Goal: Task Accomplishment & Management: Complete application form

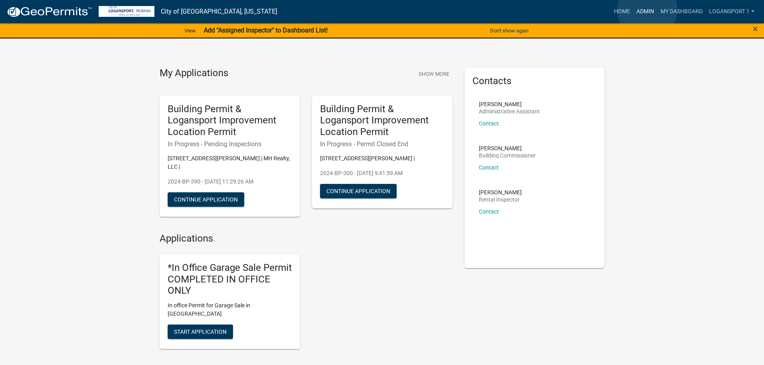
click at [647, 9] on link "Admin" at bounding box center [645, 11] width 24 height 15
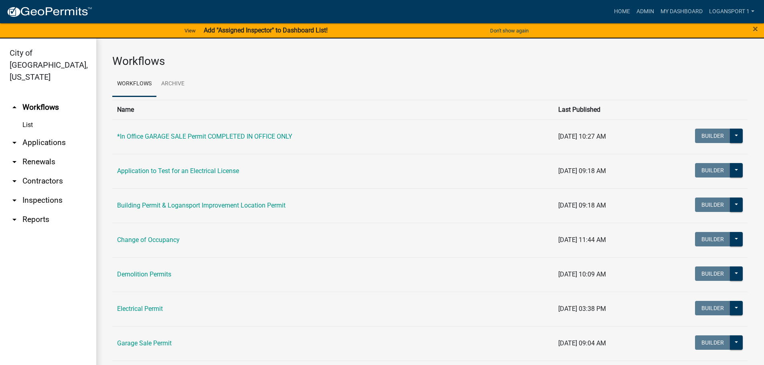
click at [30, 133] on link "arrow_drop_down Applications" at bounding box center [48, 142] width 96 height 19
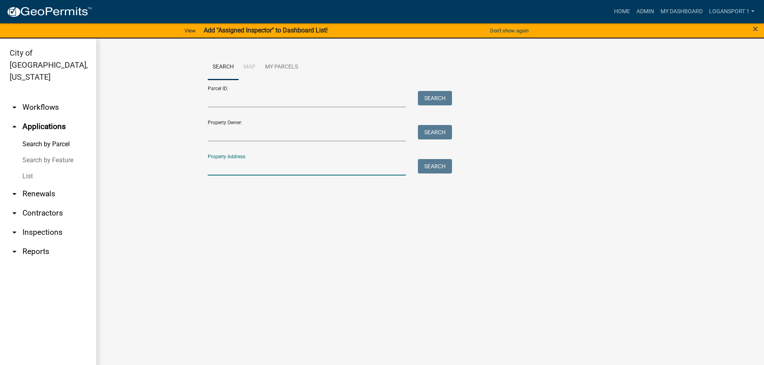
click at [228, 168] on input "Property Address:" at bounding box center [307, 167] width 198 height 16
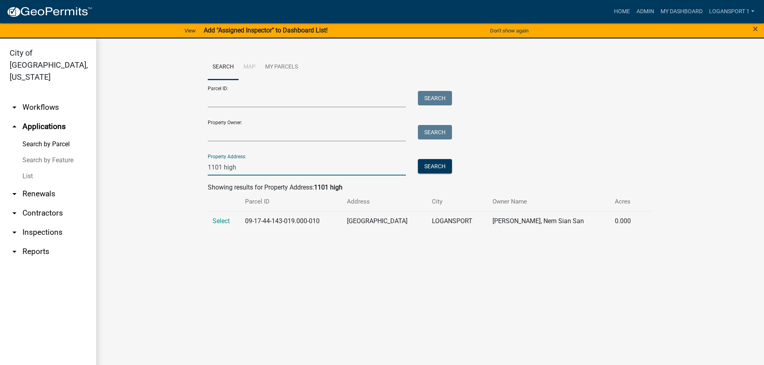
type input "1101 high"
click at [215, 216] on td "Select" at bounding box center [224, 221] width 32 height 20
click at [215, 219] on span "Select" at bounding box center [221, 221] width 17 height 8
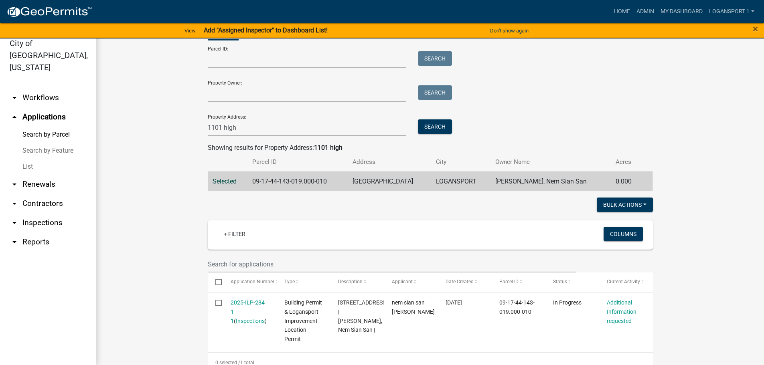
scroll to position [54, 0]
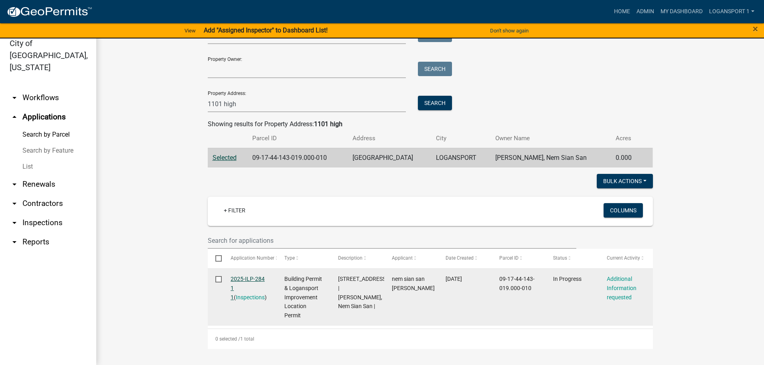
click at [237, 276] on link "2025-ILP-284 1 1" at bounding box center [248, 288] width 34 height 25
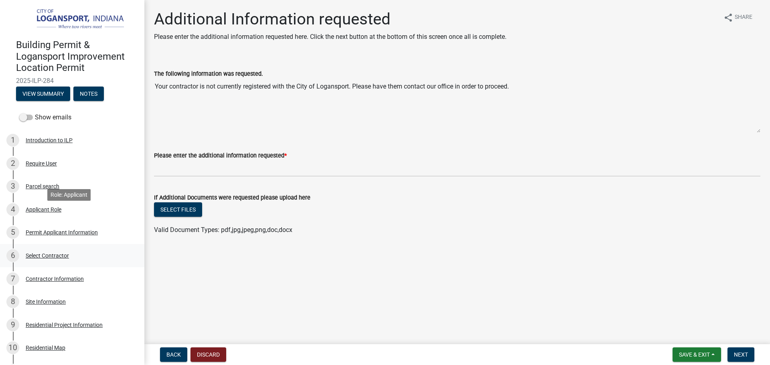
scroll to position [40, 0]
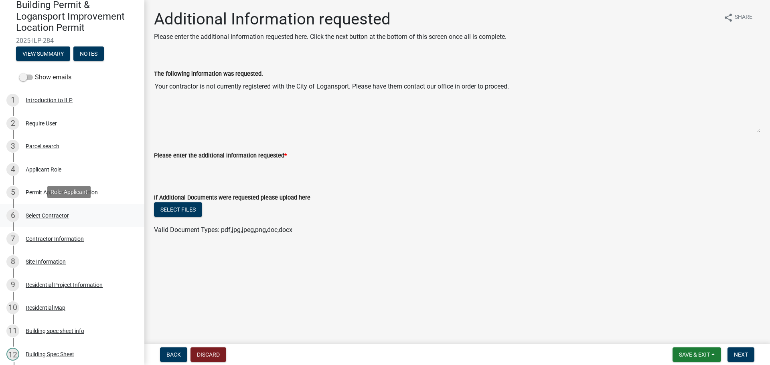
click at [63, 213] on div "Select Contractor" at bounding box center [47, 216] width 43 height 6
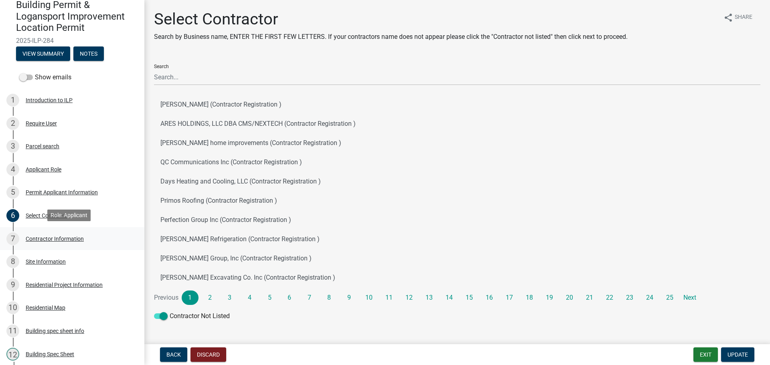
click at [68, 233] on div "7 Contractor Information" at bounding box center [68, 239] width 125 height 13
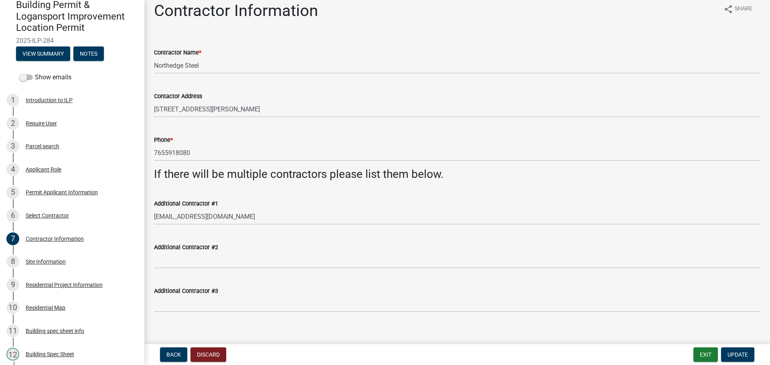
scroll to position [0, 0]
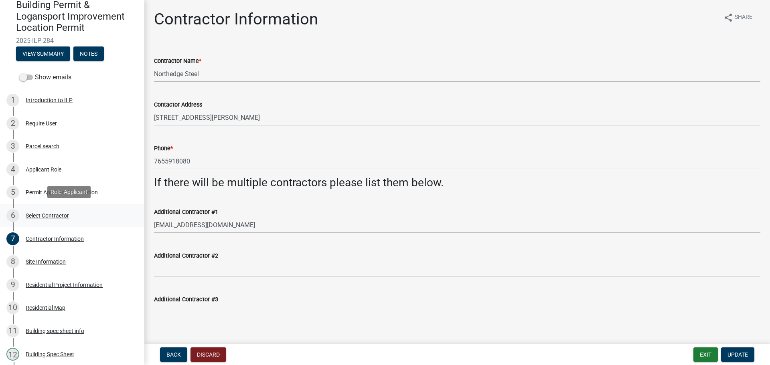
click at [51, 213] on div "Select Contractor" at bounding box center [47, 216] width 43 height 6
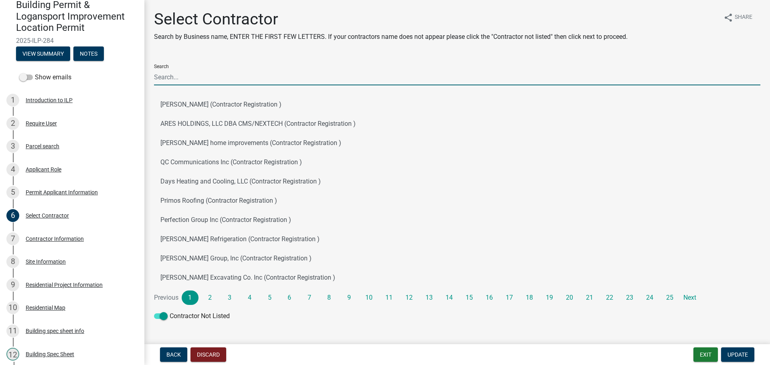
click at [231, 82] on input "Search" at bounding box center [457, 77] width 606 height 16
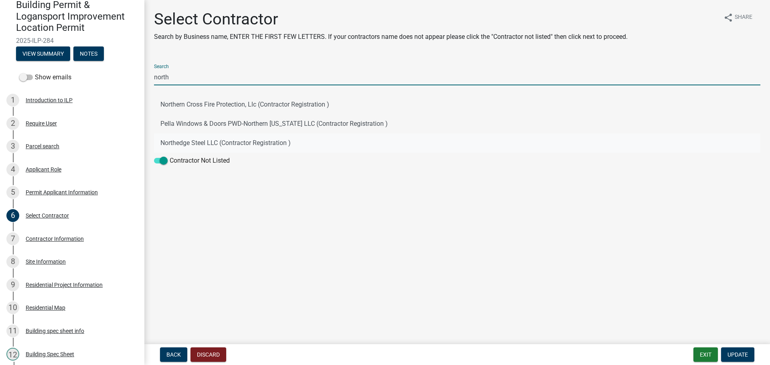
type input "north"
click at [209, 137] on button "Northedge Steel LLC (Contractor Registration )" at bounding box center [457, 143] width 606 height 19
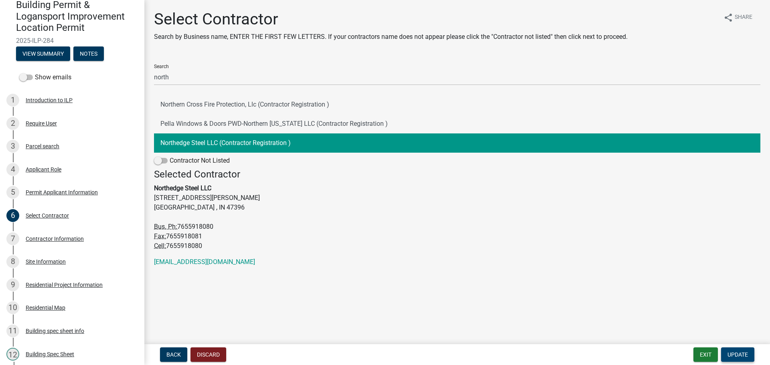
click at [734, 354] on span "Update" at bounding box center [737, 355] width 20 height 6
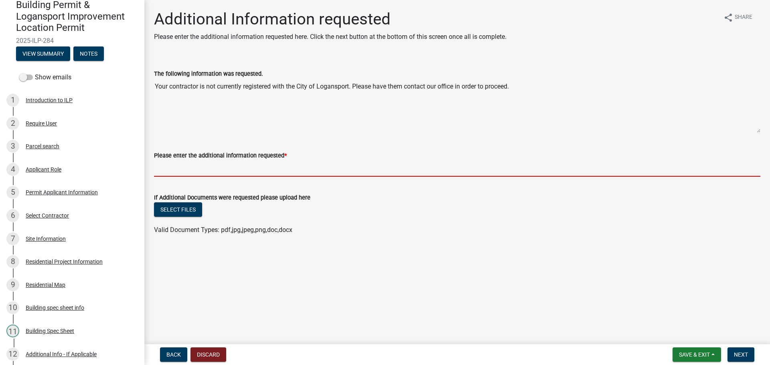
click at [235, 167] on input "Please enter the additional information requested *" at bounding box center [457, 168] width 606 height 16
type input "C"
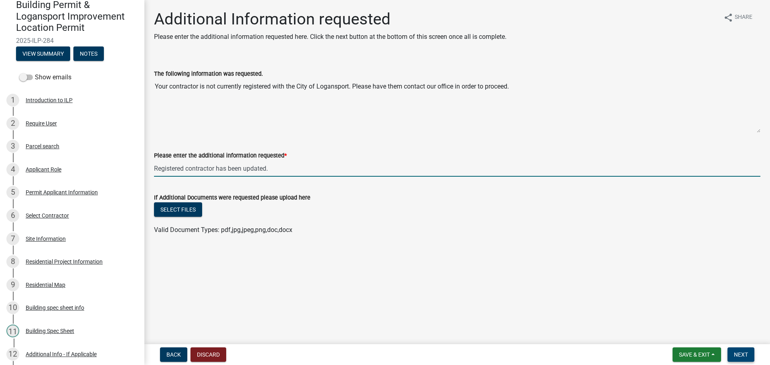
type input "Registered contractor has been updated."
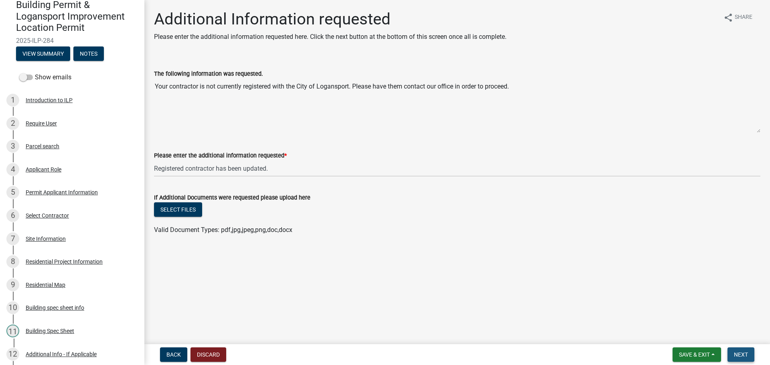
click at [736, 354] on span "Next" at bounding box center [741, 355] width 14 height 6
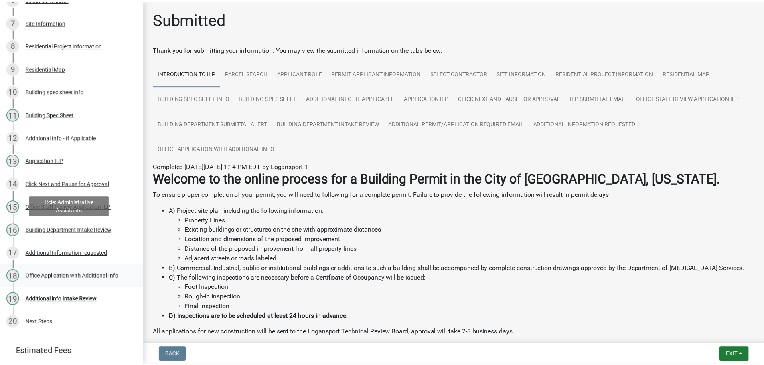
scroll to position [299, 0]
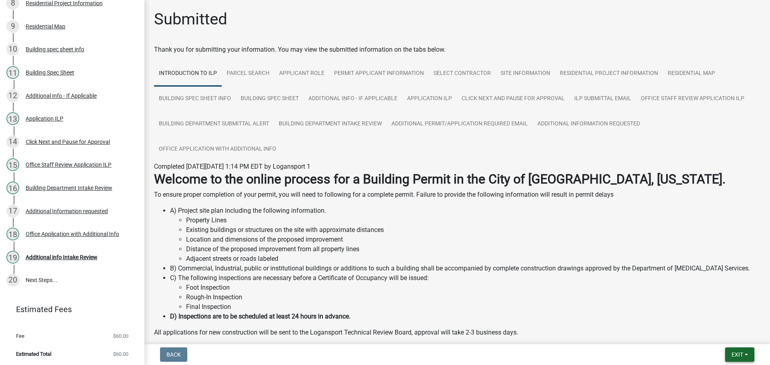
click at [748, 353] on button "Exit" at bounding box center [739, 355] width 29 height 14
click at [731, 332] on button "Save & Exit" at bounding box center [722, 333] width 64 height 19
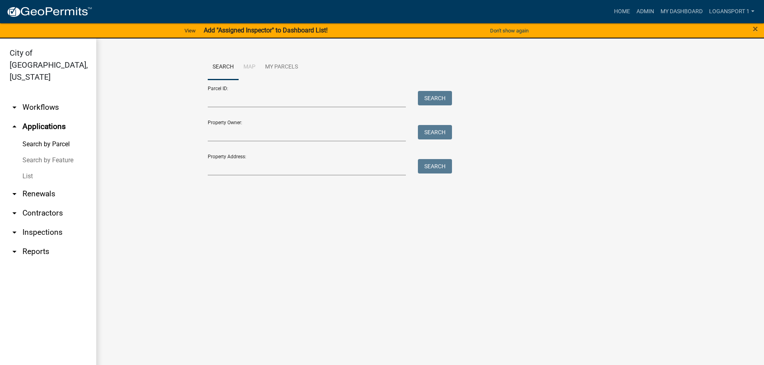
click at [589, 256] on main "Search Map My Parcels Parcel ID: Search Property Owner: Search Property Address…" at bounding box center [430, 206] width 668 height 336
click at [639, 13] on link "Admin" at bounding box center [645, 11] width 24 height 15
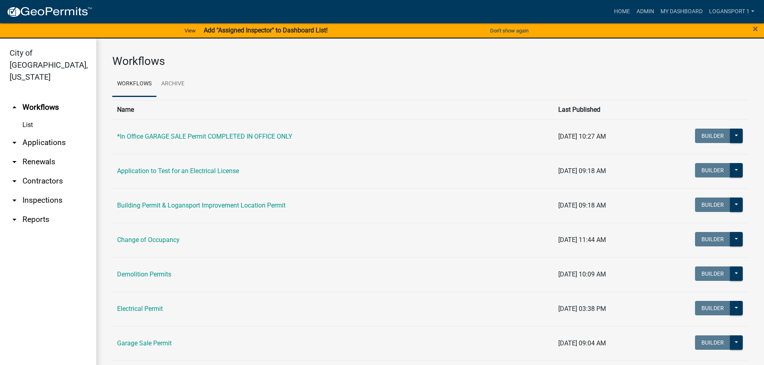
click at [44, 133] on link "arrow_drop_down Applications" at bounding box center [48, 142] width 96 height 19
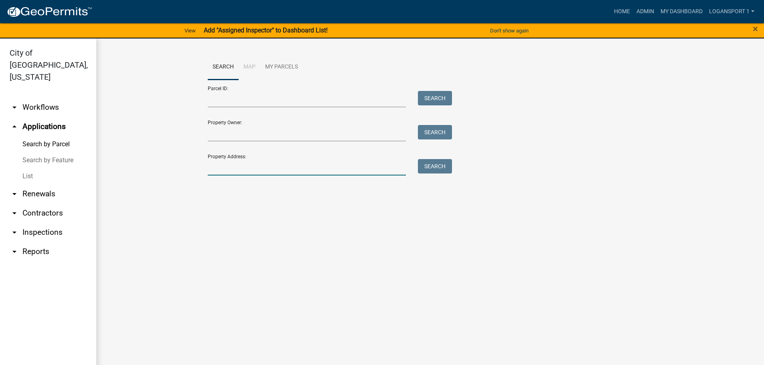
click at [259, 173] on input "Property Address:" at bounding box center [307, 167] width 198 height 16
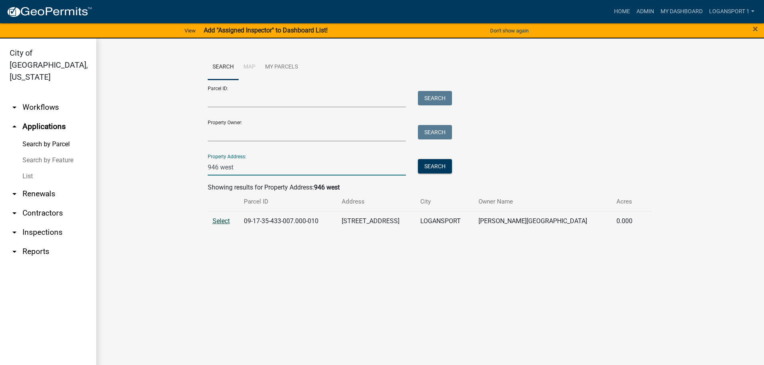
type input "946 west"
click at [215, 223] on span "Select" at bounding box center [221, 221] width 17 height 8
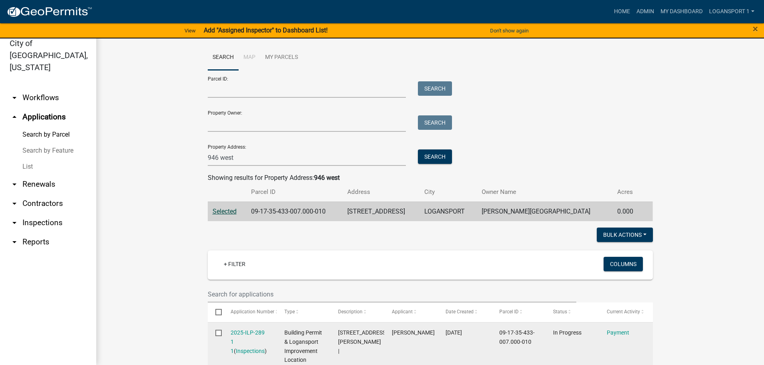
scroll to position [40, 0]
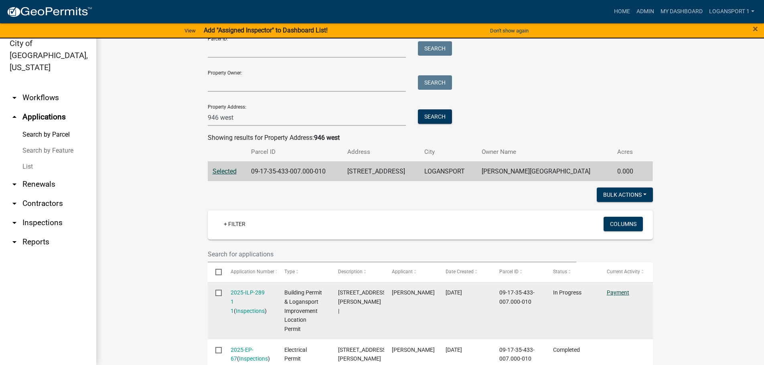
click at [615, 291] on link "Payment" at bounding box center [618, 293] width 22 height 6
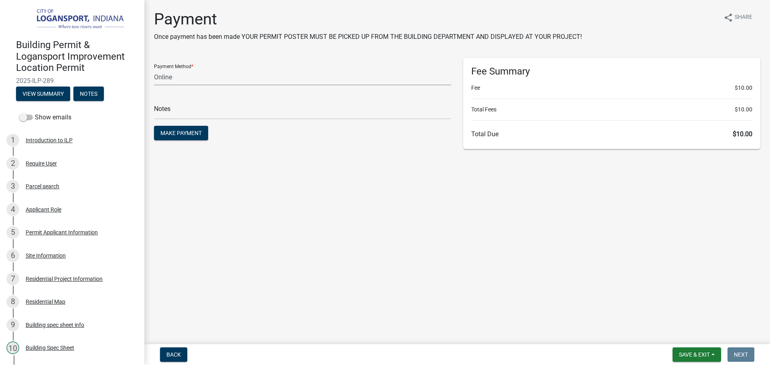
click at [247, 71] on select "Credit Card POS Check Cash Online" at bounding box center [302, 77] width 297 height 16
select select "2: 1"
click at [154, 69] on select "Credit Card POS Check Cash Online" at bounding box center [302, 77] width 297 height 16
click at [448, 190] on main "Payment Once payment has been made YOUR PERMIT POSTER MUST BE PICKED UP FROM TH…" at bounding box center [457, 170] width 626 height 341
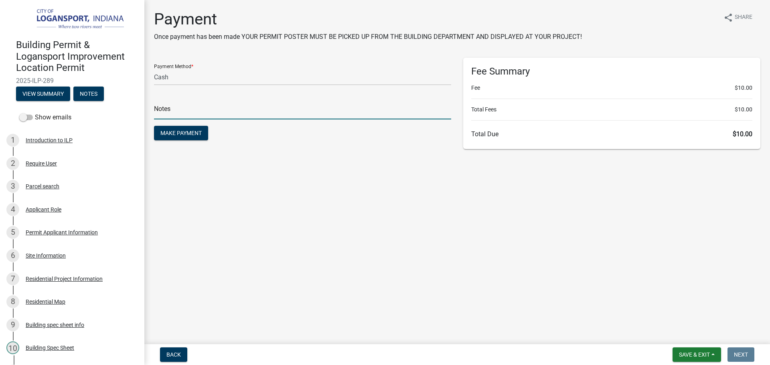
click at [269, 109] on input "text" at bounding box center [302, 111] width 297 height 16
type input "117814"
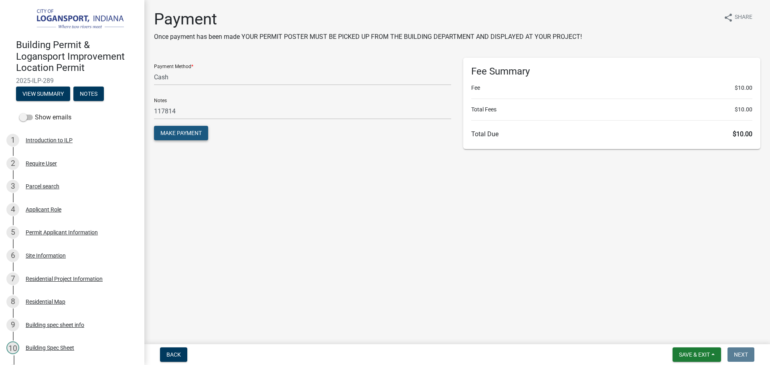
click at [195, 133] on span "Make Payment" at bounding box center [180, 133] width 41 height 6
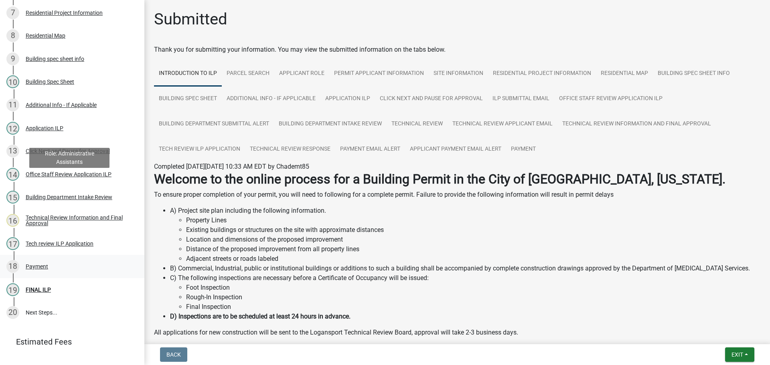
scroll to position [281, 0]
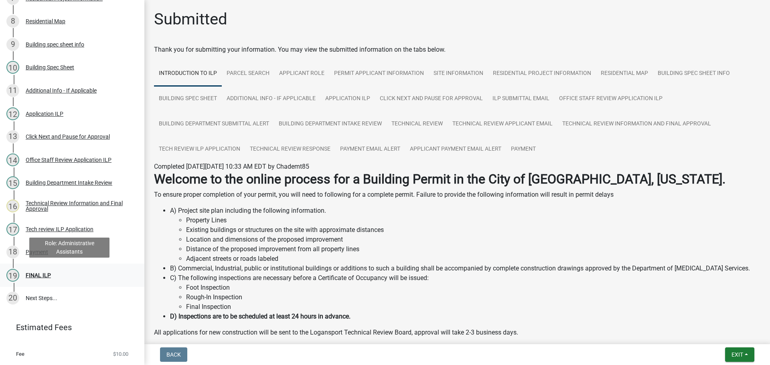
click at [41, 270] on div "19 FINAL ILP" at bounding box center [68, 275] width 125 height 13
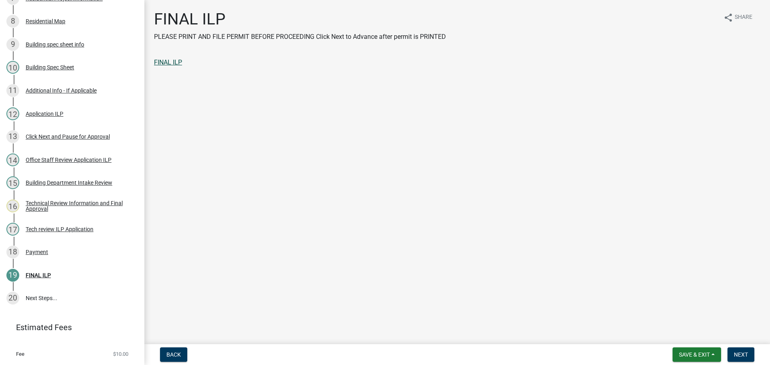
click at [170, 61] on link "FINAL ILP" at bounding box center [168, 63] width 28 height 8
click at [744, 355] on span "Next" at bounding box center [741, 355] width 14 height 6
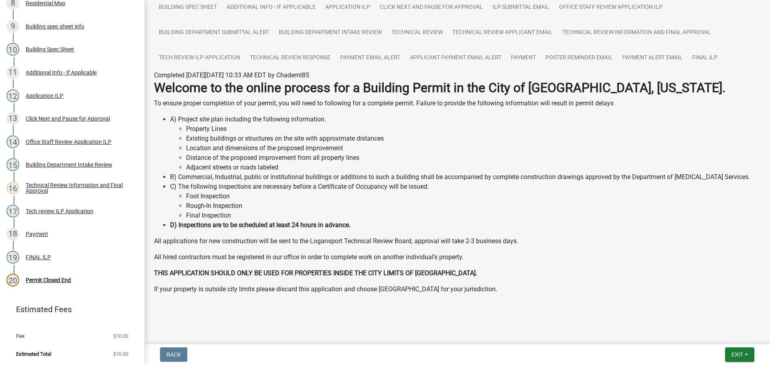
scroll to position [92, 0]
click at [69, 277] on div "Permit Closed End" at bounding box center [48, 280] width 45 height 6
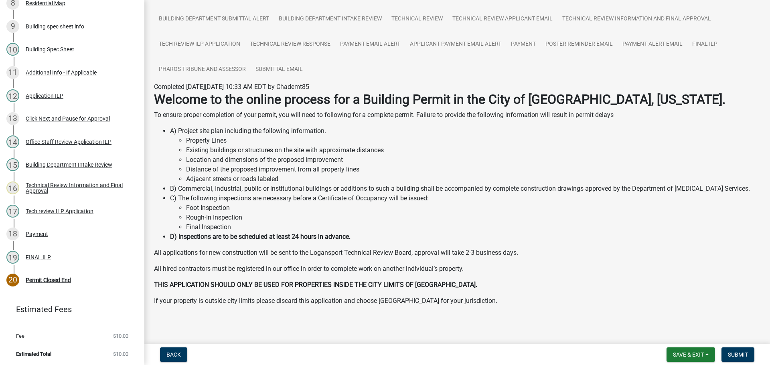
scroll to position [111, 0]
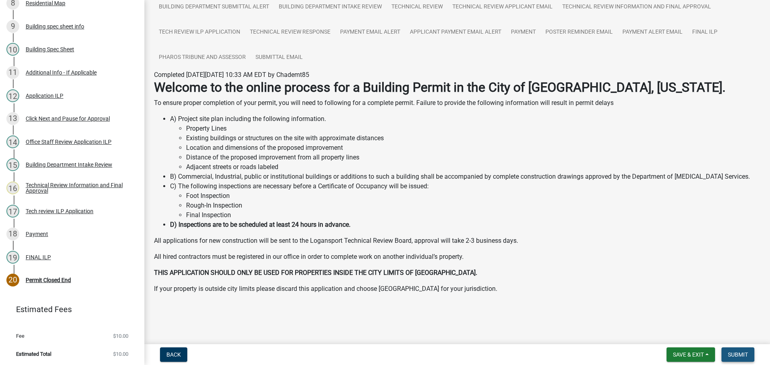
click at [741, 350] on button "Submit" at bounding box center [737, 355] width 33 height 14
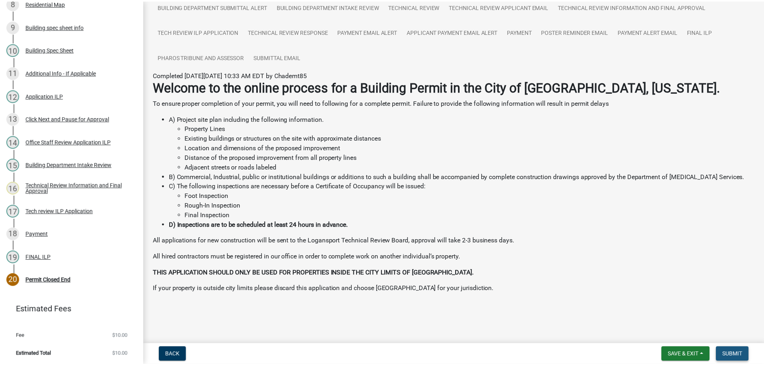
scroll to position [0, 0]
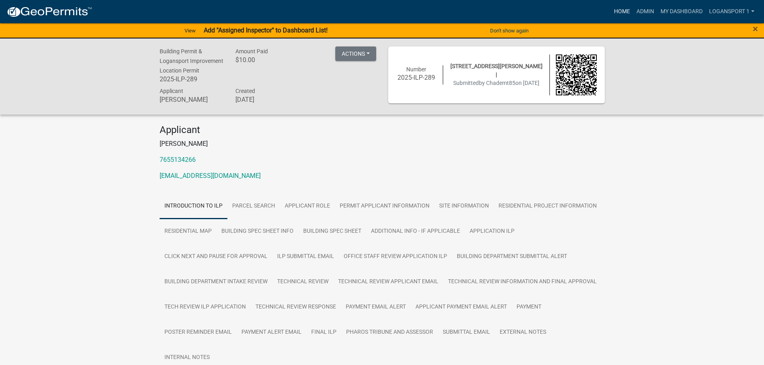
click at [617, 10] on link "Home" at bounding box center [622, 11] width 22 height 15
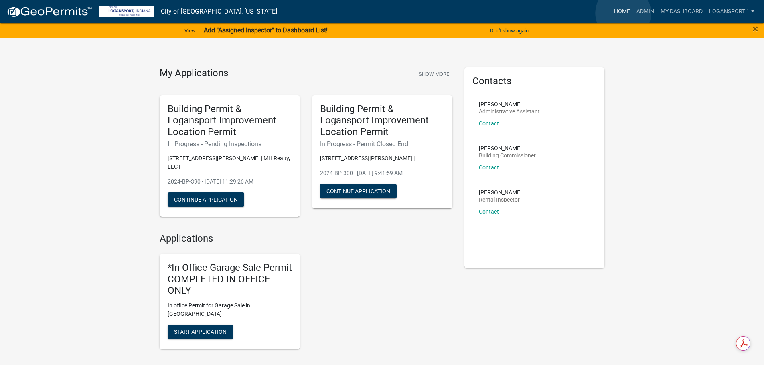
click at [623, 13] on link "Home" at bounding box center [622, 11] width 22 height 15
click at [755, 26] on span "×" at bounding box center [755, 28] width 5 height 11
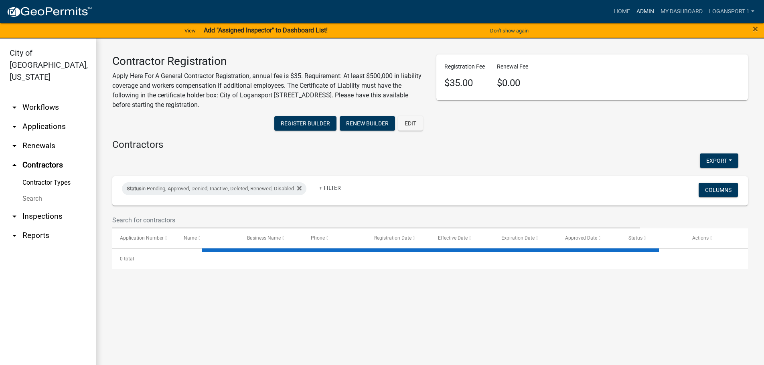
click at [651, 12] on link "Admin" at bounding box center [645, 11] width 24 height 15
click at [40, 175] on link "Contractor Types" at bounding box center [48, 183] width 96 height 16
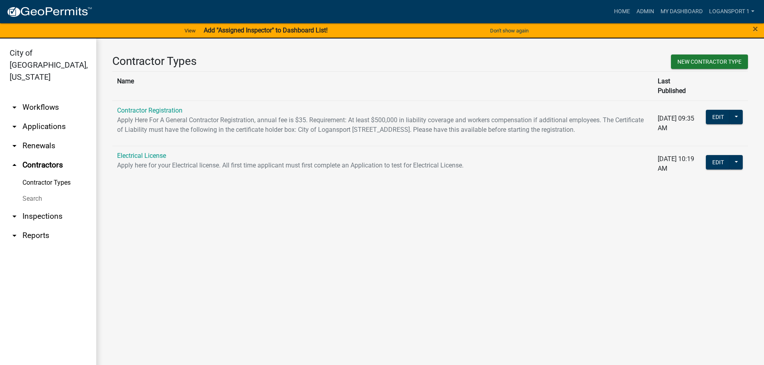
click at [174, 101] on td "Contractor Registration Apply Here For A General Contractor Registration, annua…" at bounding box center [382, 123] width 541 height 45
click at [174, 107] on link "Contractor Registration" at bounding box center [149, 111] width 65 height 8
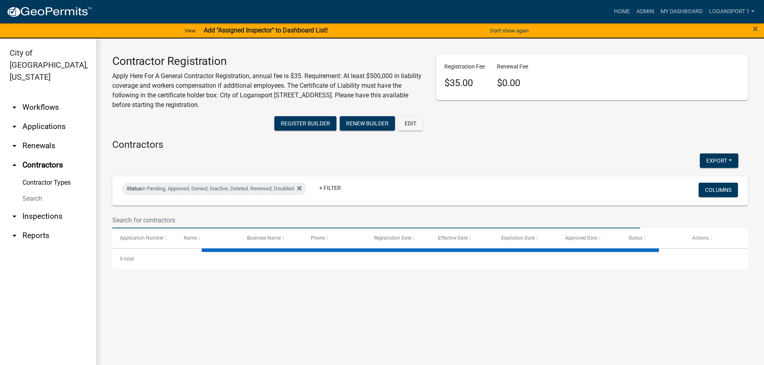
click at [180, 222] on input "text" at bounding box center [376, 220] width 528 height 16
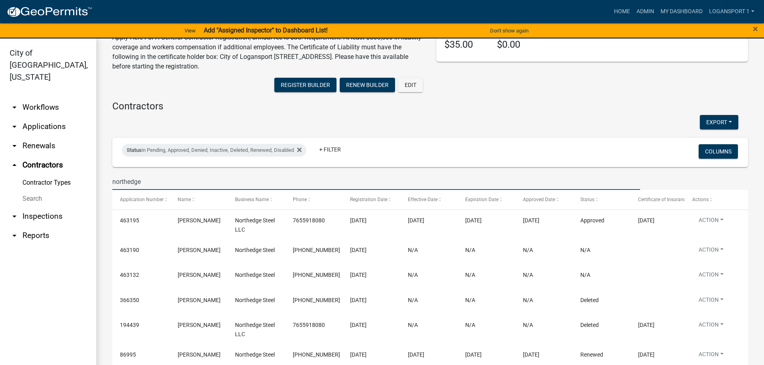
scroll to position [39, 0]
type input "northedge"
